Goal: Communication & Community: Connect with others

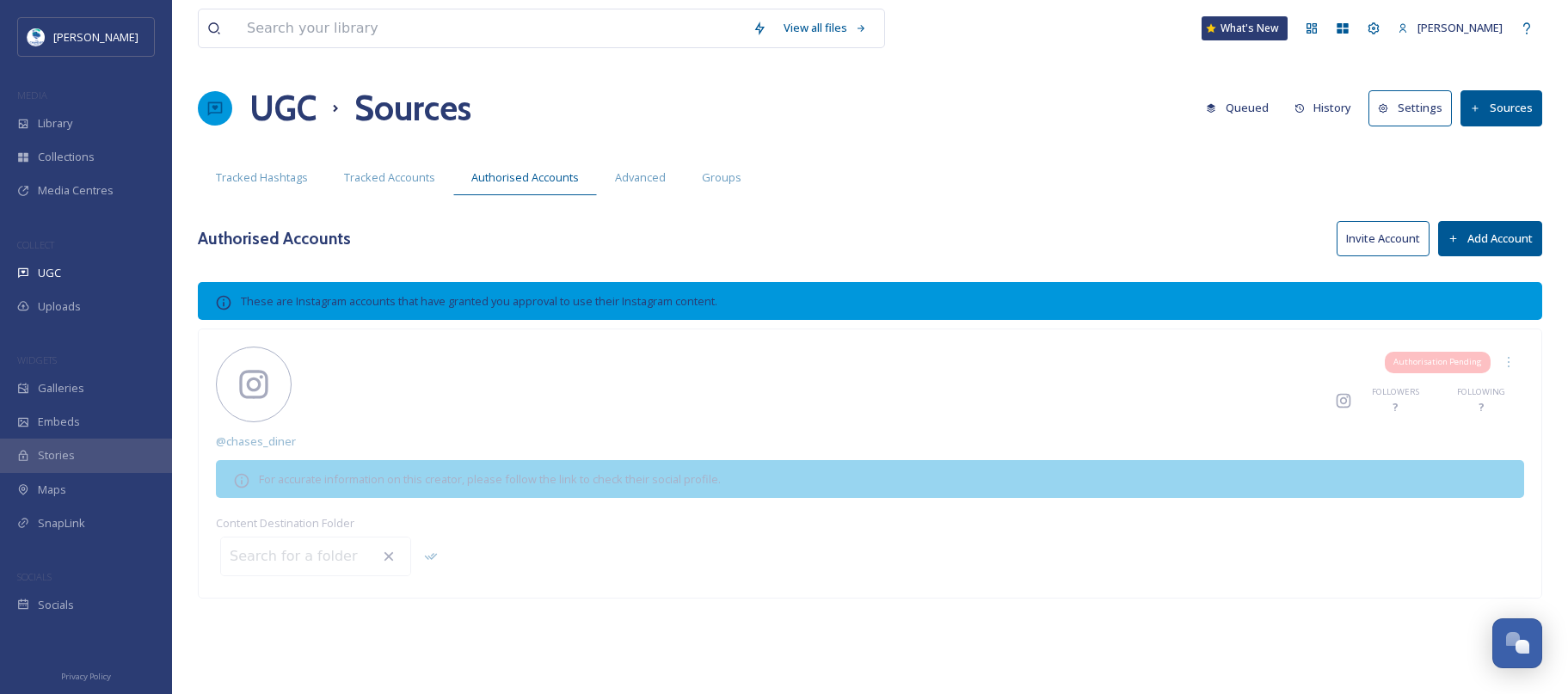
click at [1368, 238] on button "Invite Account" at bounding box center [1383, 238] width 93 height 36
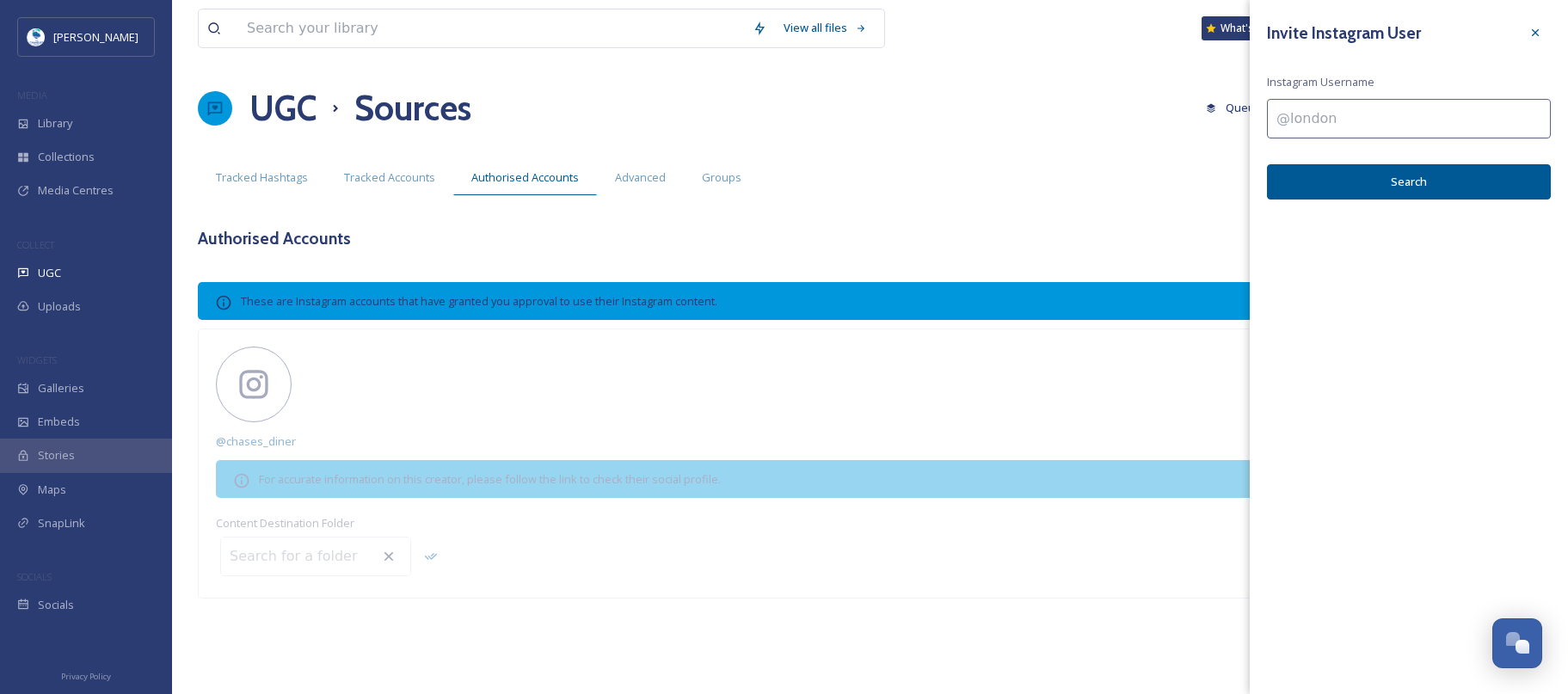
click at [1369, 113] on input at bounding box center [1409, 118] width 284 height 40
type input "@pipcoffeeclay"
click at [1368, 178] on button "Search" at bounding box center [1409, 181] width 284 height 36
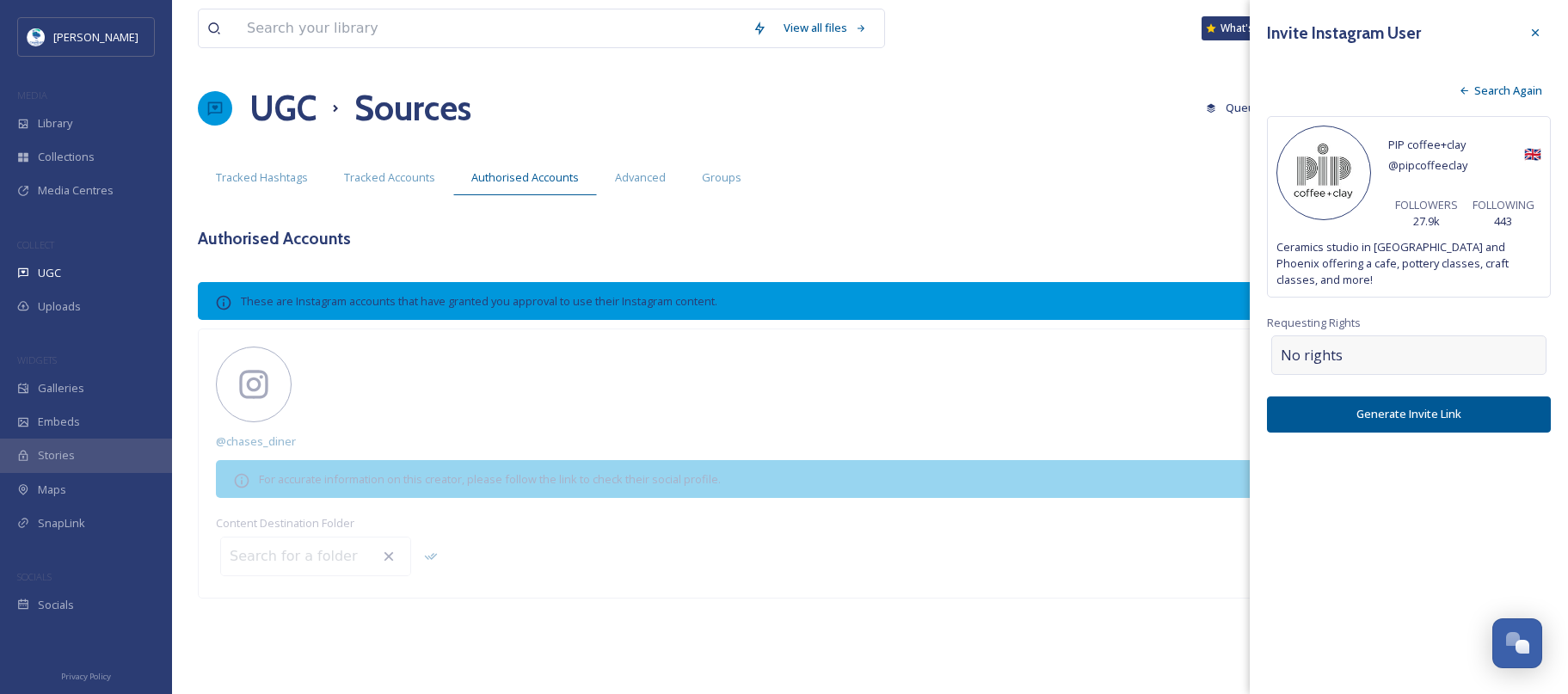
click at [1352, 336] on div "No rights" at bounding box center [1408, 355] width 275 height 40
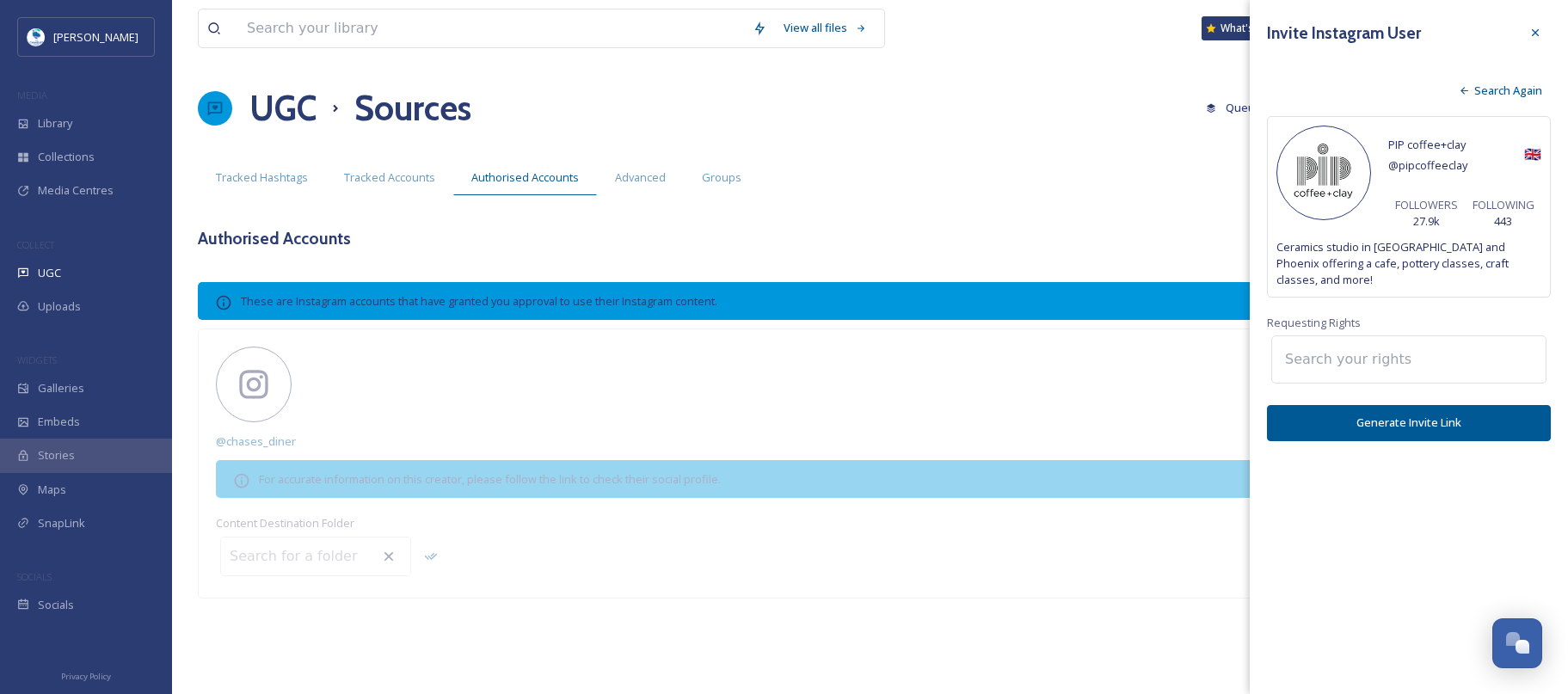
click at [1352, 341] on input at bounding box center [1371, 359] width 189 height 38
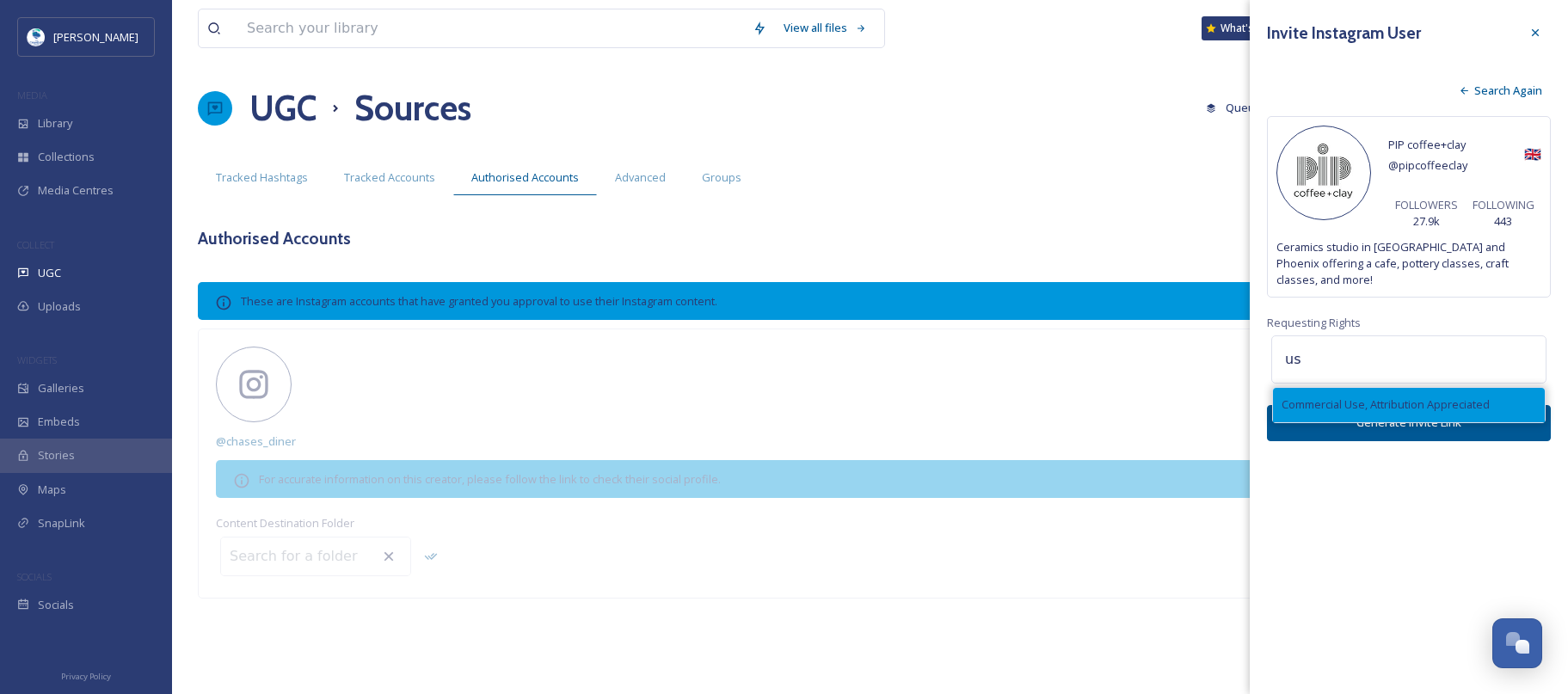
type input "us"
click at [1372, 397] on span "Commercial Use, Attribution Appreciated" at bounding box center [1386, 404] width 208 height 16
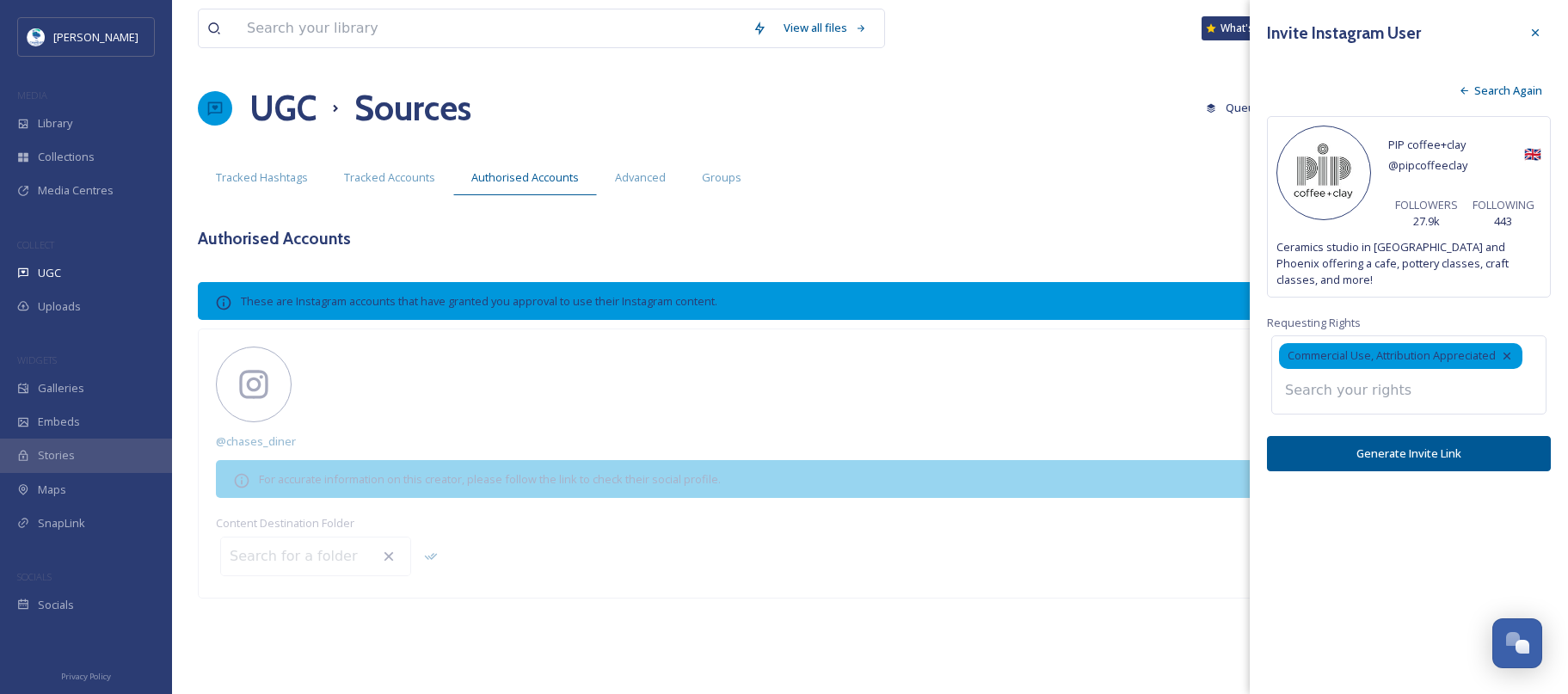
click at [1371, 375] on input at bounding box center [1371, 390] width 189 height 38
type input "r"
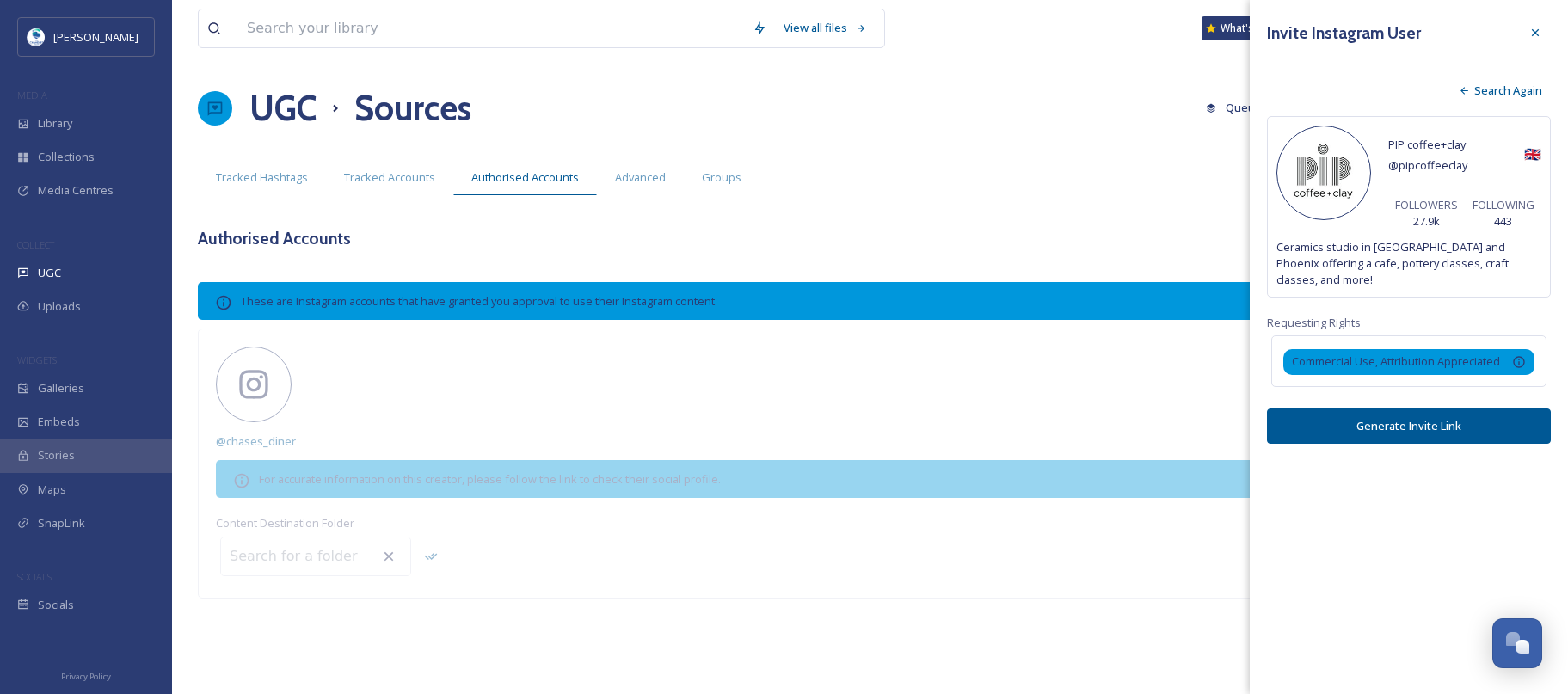
click at [1393, 534] on div "Invite Instagram User Search Again PIP coffee+clay @ pipcoffeeclay 🇬🇧 FOLLOWERS…" at bounding box center [1409, 347] width 318 height 694
click at [1416, 409] on button "Generate Invite Link" at bounding box center [1409, 426] width 284 height 36
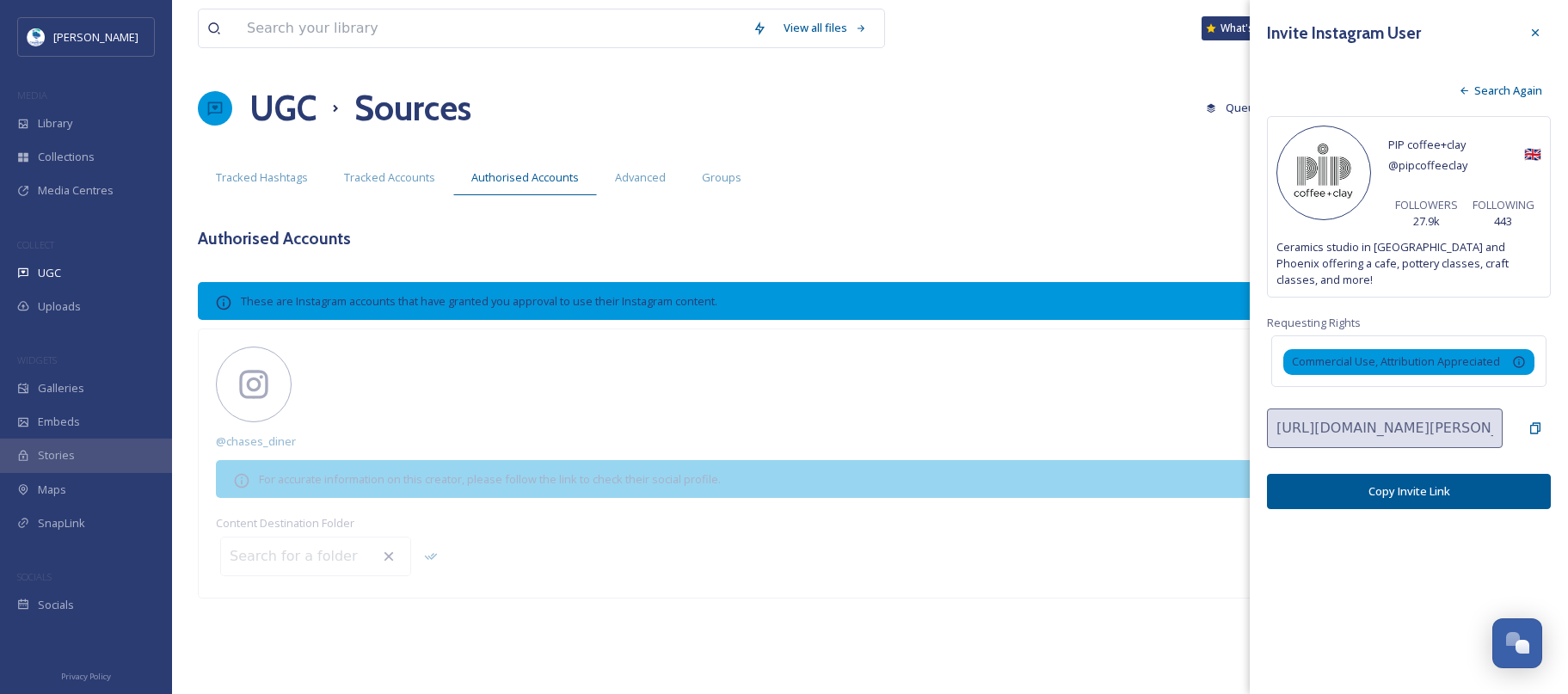
click at [1452, 474] on button "Copy Invite Link" at bounding box center [1409, 491] width 284 height 36
click at [1533, 36] on icon at bounding box center [1535, 33] width 14 height 14
